Goal: Task Accomplishment & Management: Manage account settings

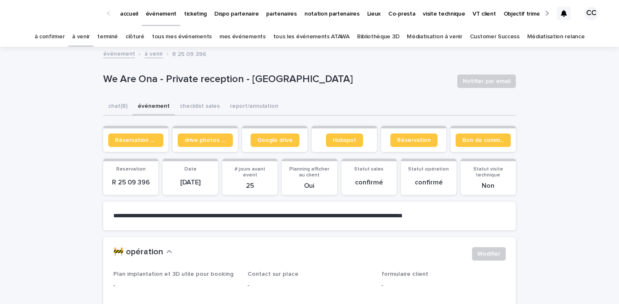
click at [90, 37] on link "à venir" at bounding box center [81, 37] width 18 height 20
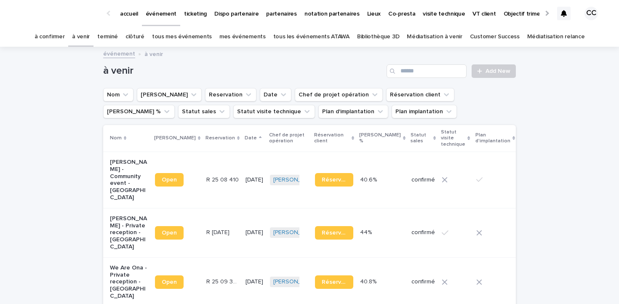
scroll to position [20, 0]
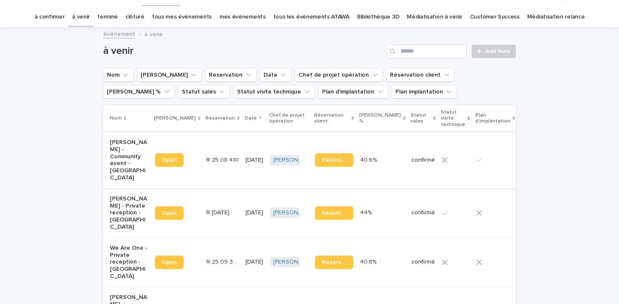
click at [164, 157] on span "Open" at bounding box center [169, 160] width 15 height 6
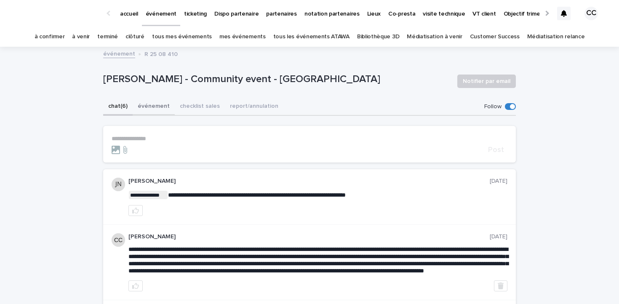
click at [155, 106] on button "événement" at bounding box center [154, 107] width 42 height 18
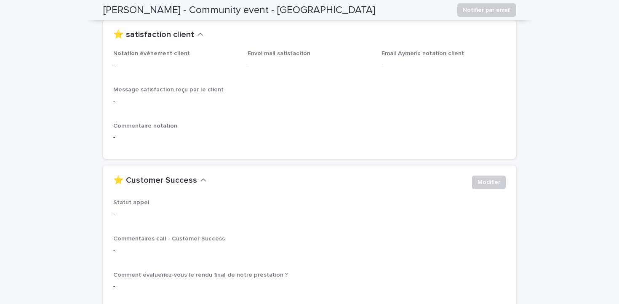
scroll to position [1198, 0]
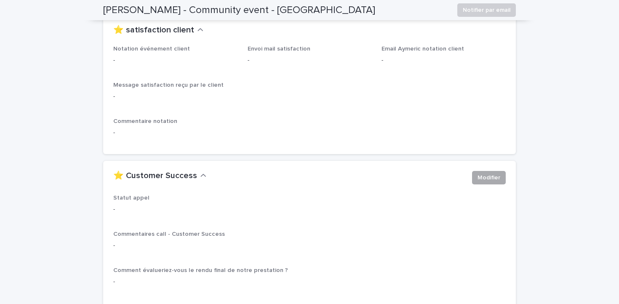
click at [491, 173] on span "Modifier" at bounding box center [488, 177] width 23 height 8
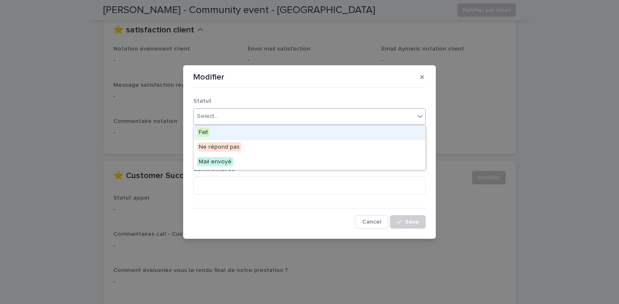
click at [284, 113] on div "Select..." at bounding box center [304, 116] width 221 height 14
click at [206, 132] on span "Fait" at bounding box center [203, 132] width 13 height 9
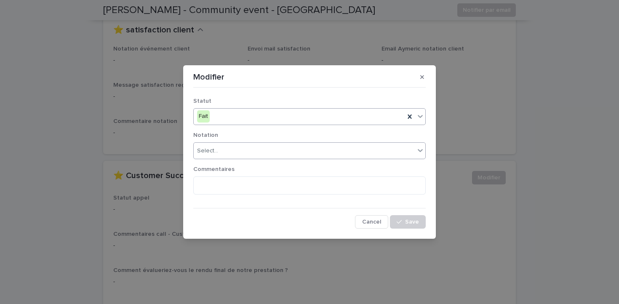
click at [242, 151] on div "Select..." at bounding box center [304, 151] width 221 height 14
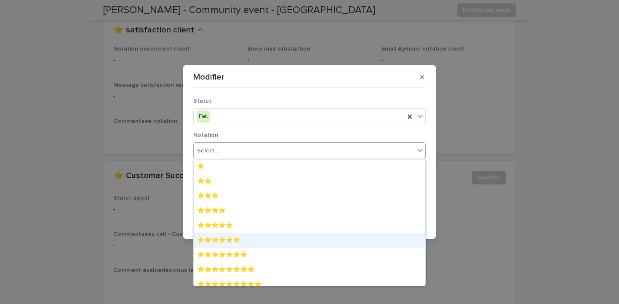
scroll to position [21, 0]
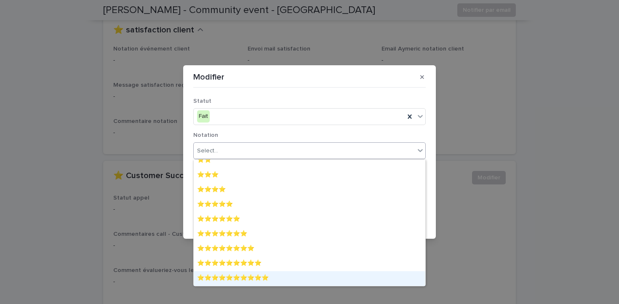
click at [250, 276] on div "⭐️⭐️⭐️⭐️⭐️⭐️⭐️⭐️⭐️⭐️" at bounding box center [309, 278] width 231 height 15
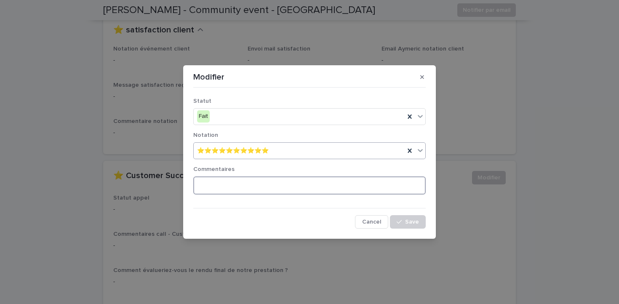
click at [258, 178] on textarea at bounding box center [309, 185] width 232 height 18
paste textarea "**********"
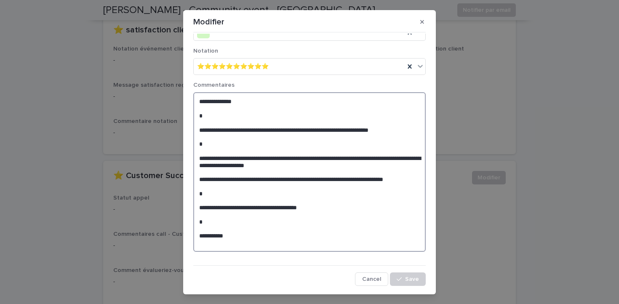
scroll to position [12, 0]
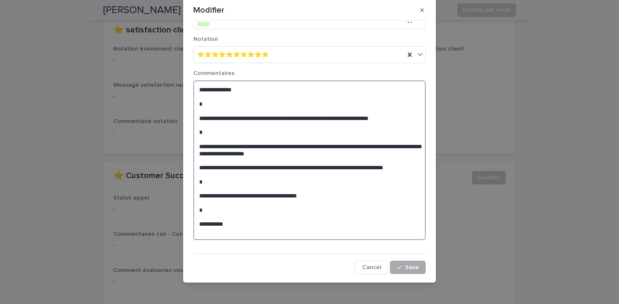
type textarea "**********"
click at [410, 269] on span "Save" at bounding box center [412, 267] width 14 height 6
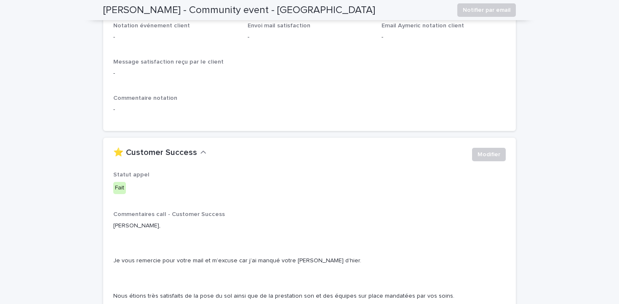
scroll to position [1172, 0]
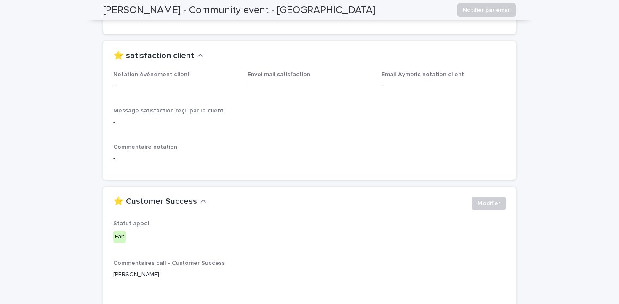
click at [186, 118] on p "-" at bounding box center [309, 122] width 392 height 9
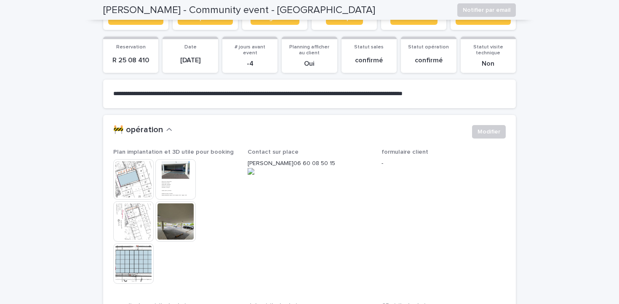
scroll to position [81, 0]
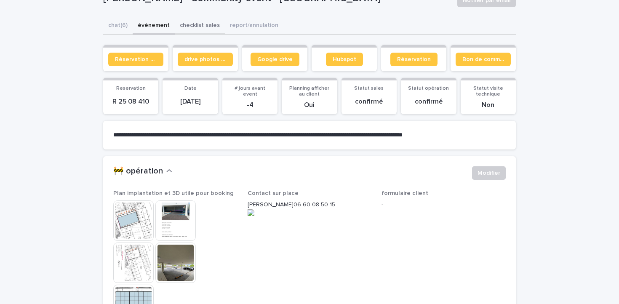
click at [195, 25] on button "checklist sales" at bounding box center [200, 26] width 50 height 18
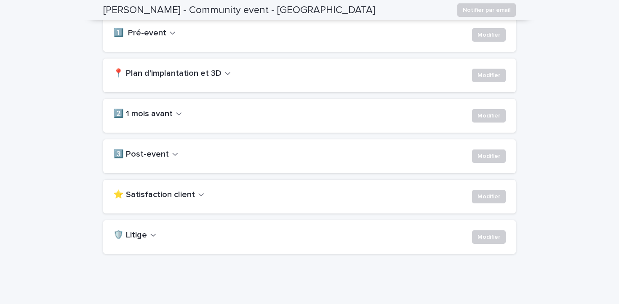
scroll to position [206, 0]
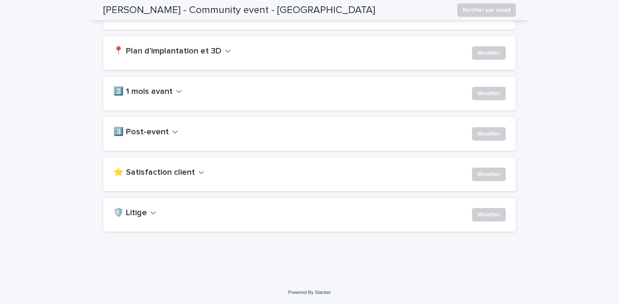
click at [192, 170] on button "⭐ Satisfaction client" at bounding box center [158, 172] width 91 height 10
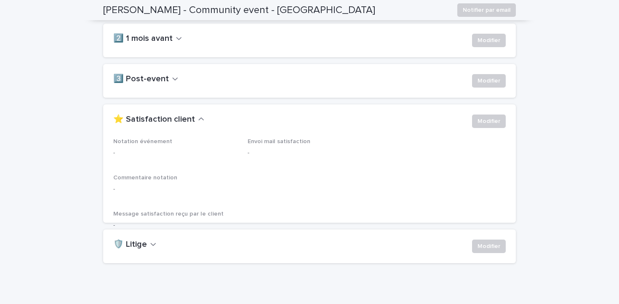
scroll to position [260, 0]
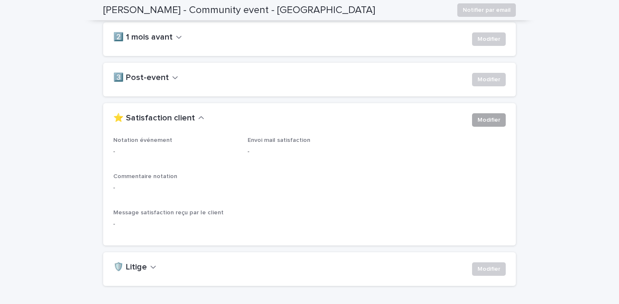
click at [485, 119] on span "Modifier" at bounding box center [488, 120] width 23 height 8
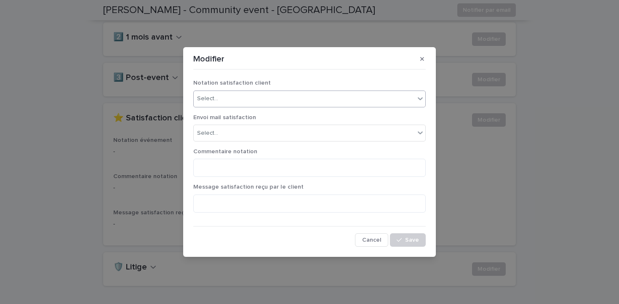
click at [282, 95] on div "Select..." at bounding box center [304, 99] width 221 height 14
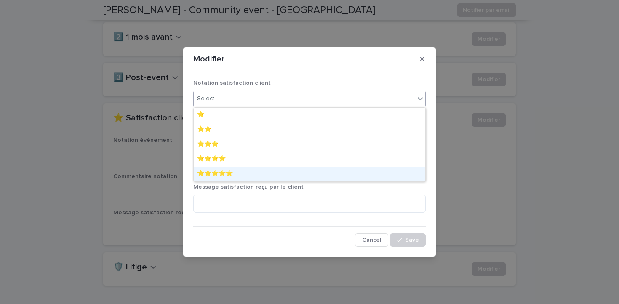
click at [240, 173] on div "⭐️⭐️⭐️⭐️⭐️" at bounding box center [309, 174] width 231 height 15
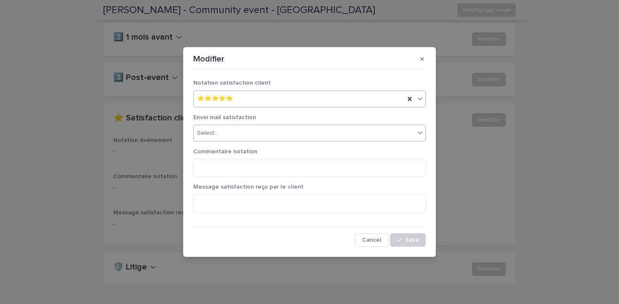
click at [268, 137] on div "Select..." at bounding box center [304, 133] width 221 height 14
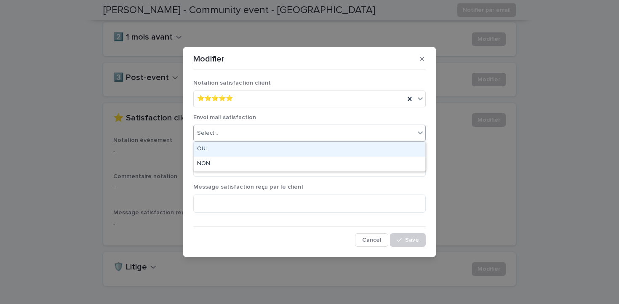
click at [258, 149] on div "OUI" at bounding box center [309, 149] width 231 height 15
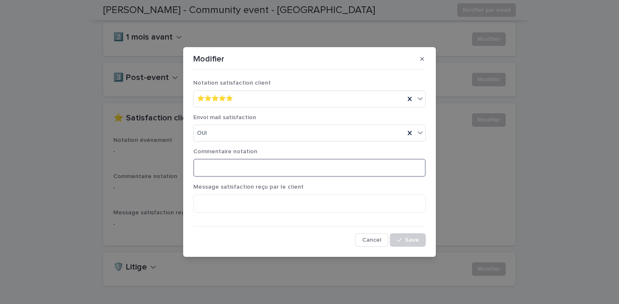
click at [262, 168] on textarea at bounding box center [309, 168] width 232 height 18
click at [253, 199] on textarea at bounding box center [309, 203] width 232 height 18
paste textarea "**********"
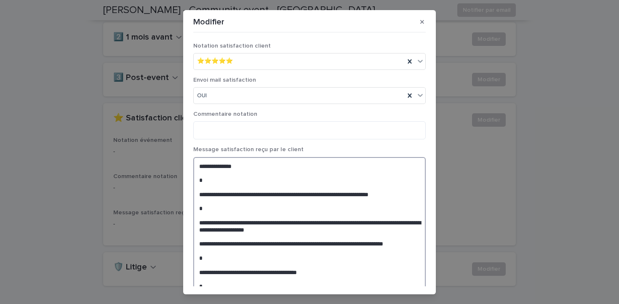
scroll to position [24, 0]
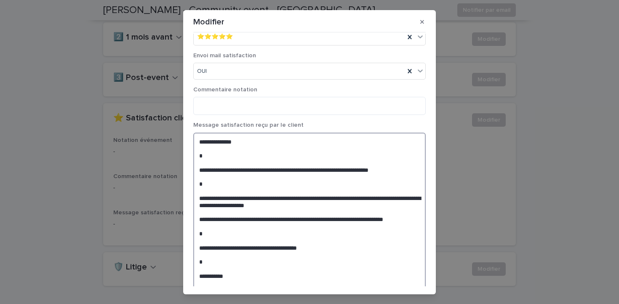
click at [226, 157] on textarea "**********" at bounding box center [309, 213] width 232 height 160
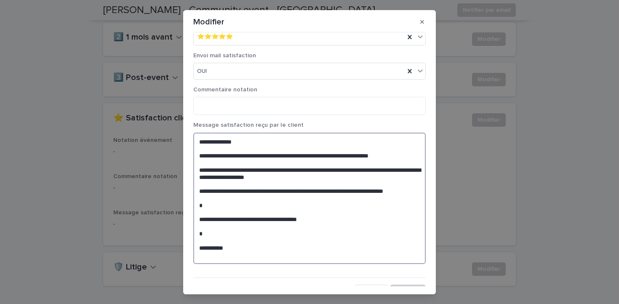
click at [221, 215] on textarea "**********" at bounding box center [309, 198] width 232 height 131
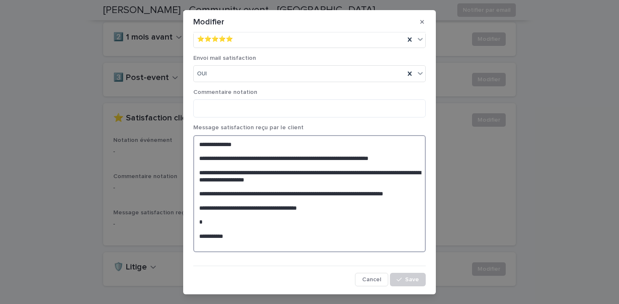
scroll to position [22, 0]
click at [221, 230] on textarea "**********" at bounding box center [309, 193] width 232 height 117
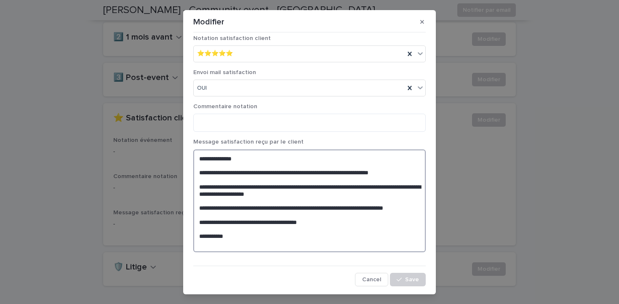
scroll to position [8, 0]
type textarea "**********"
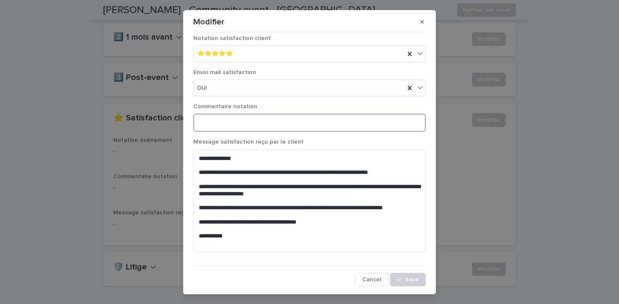
click at [264, 121] on textarea at bounding box center [309, 123] width 232 height 18
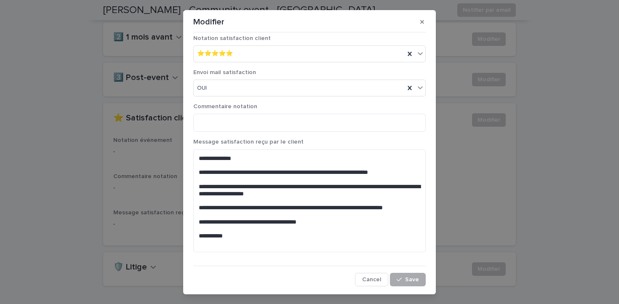
click at [407, 281] on span "Save" at bounding box center [412, 279] width 14 height 6
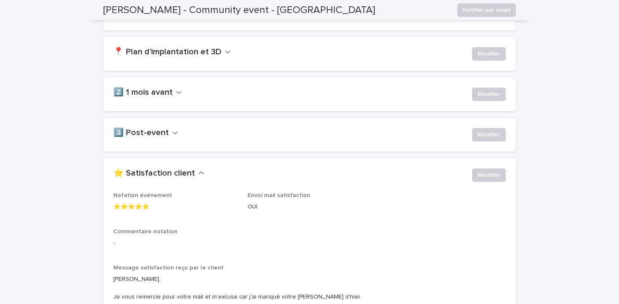
click at [172, 131] on icon "button" at bounding box center [175, 133] width 6 height 8
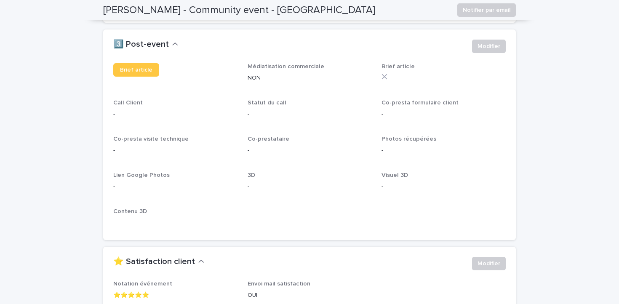
scroll to position [295, 0]
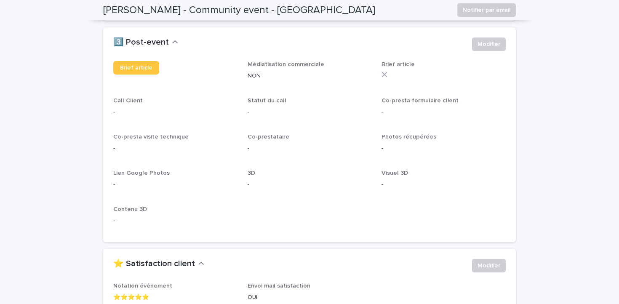
click at [110, 109] on div "Brief article Médiatisation commerciale NON Brief article Call Client - Statut …" at bounding box center [309, 151] width 412 height 181
click at [481, 46] on span "Modifier" at bounding box center [488, 44] width 23 height 8
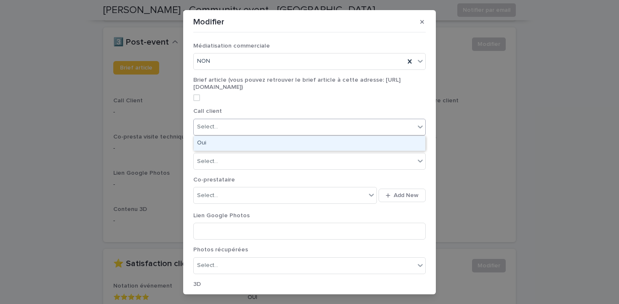
click at [318, 128] on div "Select..." at bounding box center [304, 127] width 221 height 14
click at [294, 146] on div "Oui" at bounding box center [309, 143] width 231 height 15
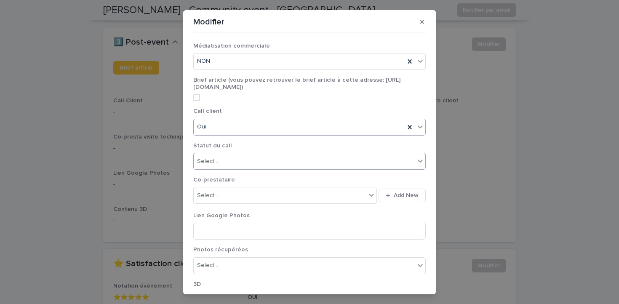
click at [276, 160] on div "Select..." at bounding box center [304, 161] width 221 height 14
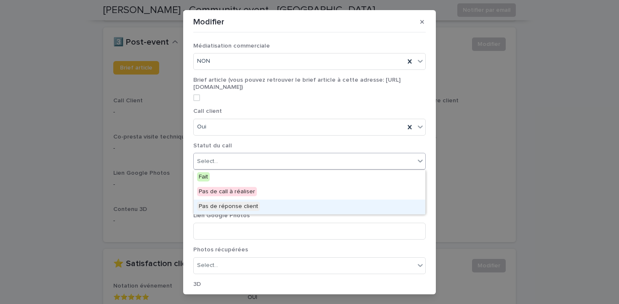
click at [258, 206] on div "Pas de réponse client" at bounding box center [309, 206] width 231 height 15
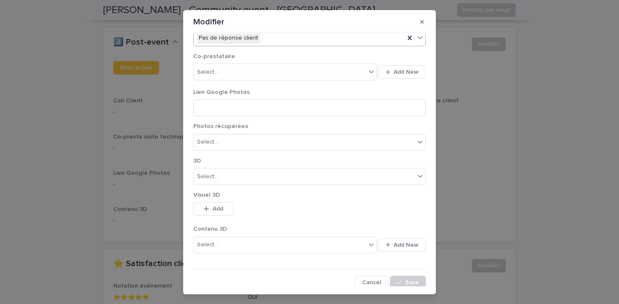
scroll to position [126, 0]
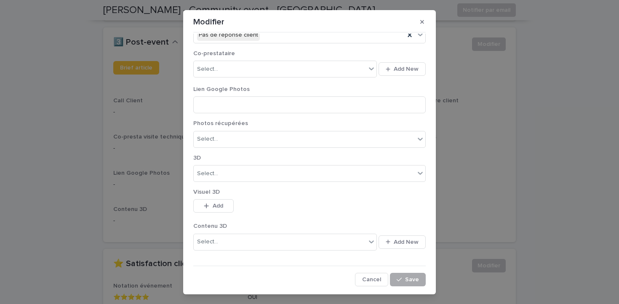
click at [417, 278] on span "Save" at bounding box center [412, 279] width 14 height 6
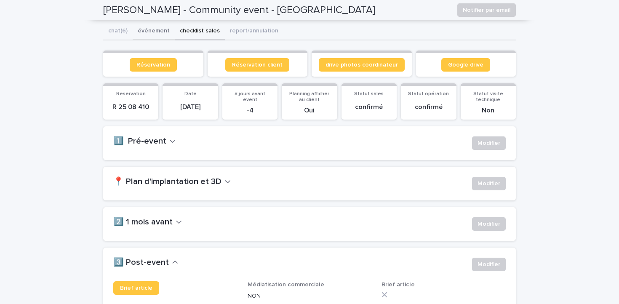
scroll to position [4, 0]
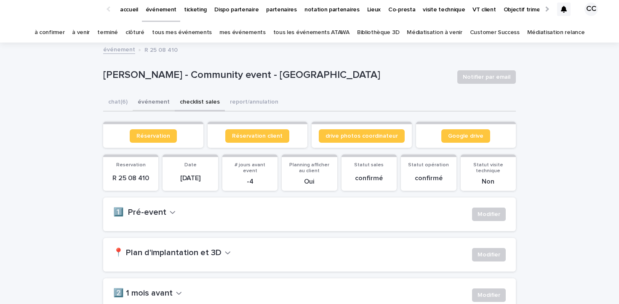
click at [153, 99] on button "événement" at bounding box center [154, 103] width 42 height 18
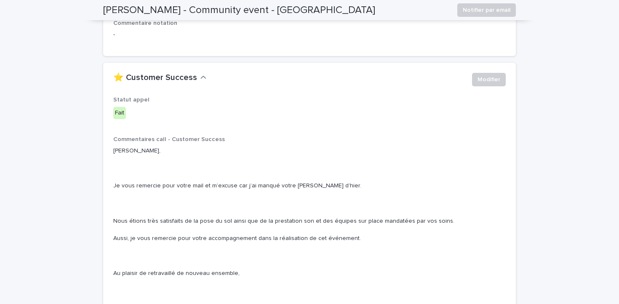
scroll to position [1402, 0]
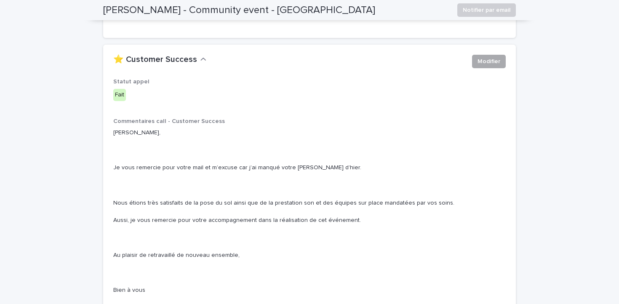
click at [491, 57] on span "Modifier" at bounding box center [488, 61] width 23 height 8
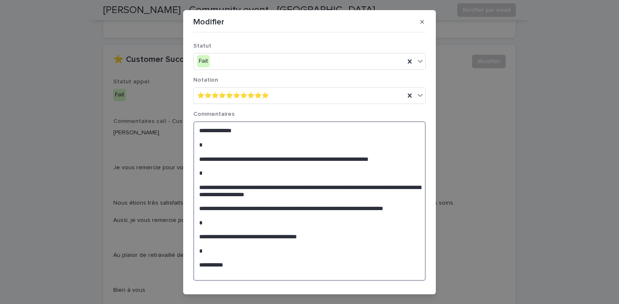
click at [330, 196] on textarea "**********" at bounding box center [309, 201] width 232 height 160
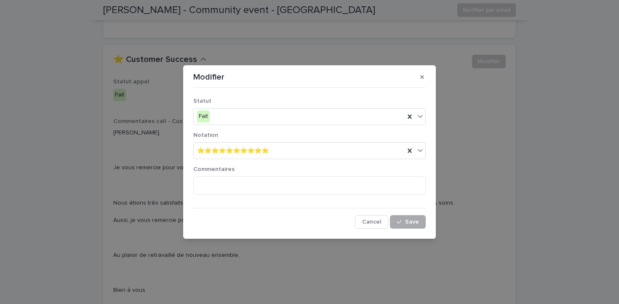
click at [410, 224] on span "Save" at bounding box center [412, 222] width 14 height 6
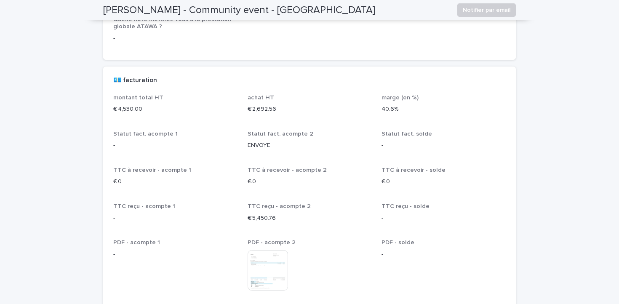
scroll to position [1678, 0]
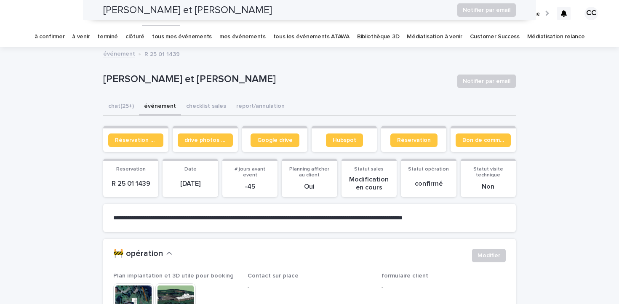
scroll to position [98, 0]
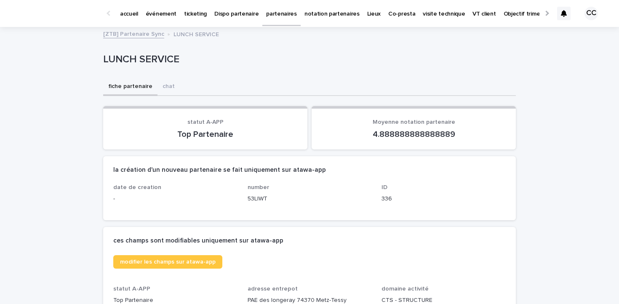
click at [161, 14] on p "événement" at bounding box center [161, 9] width 31 height 18
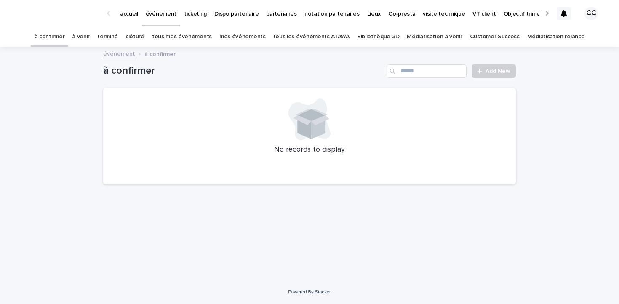
click at [90, 37] on link "à venir" at bounding box center [81, 37] width 18 height 20
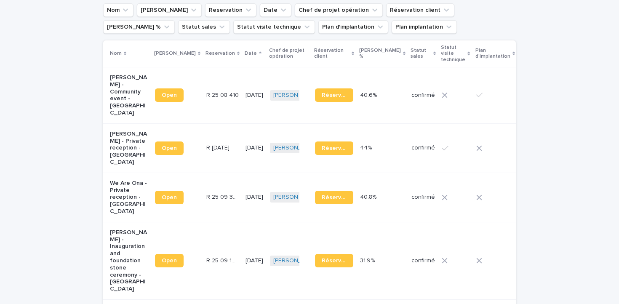
scroll to position [88, 0]
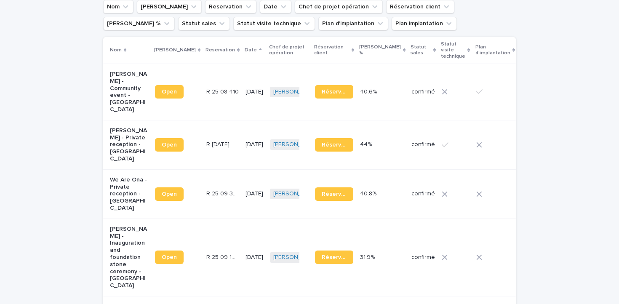
click at [132, 133] on p "Mathilde Buf - Private reception - Marseille" at bounding box center [129, 144] width 38 height 35
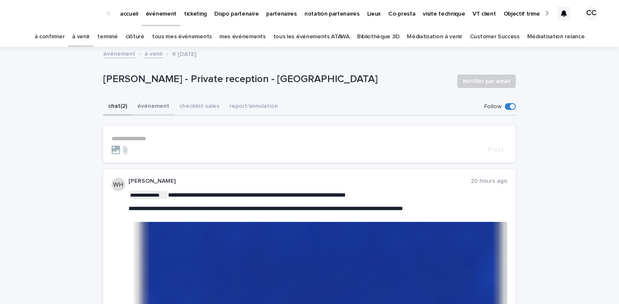
click at [154, 106] on button "événement" at bounding box center [153, 107] width 42 height 18
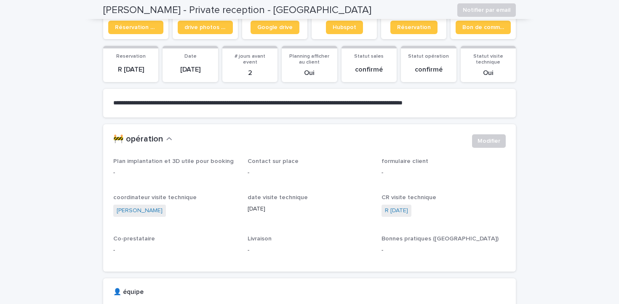
scroll to position [44, 0]
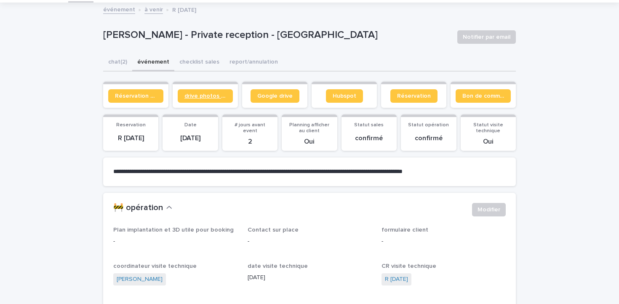
click at [215, 98] on span "drive photos coordinateur" at bounding box center [205, 96] width 42 height 6
